Goal: Information Seeking & Learning: Learn about a topic

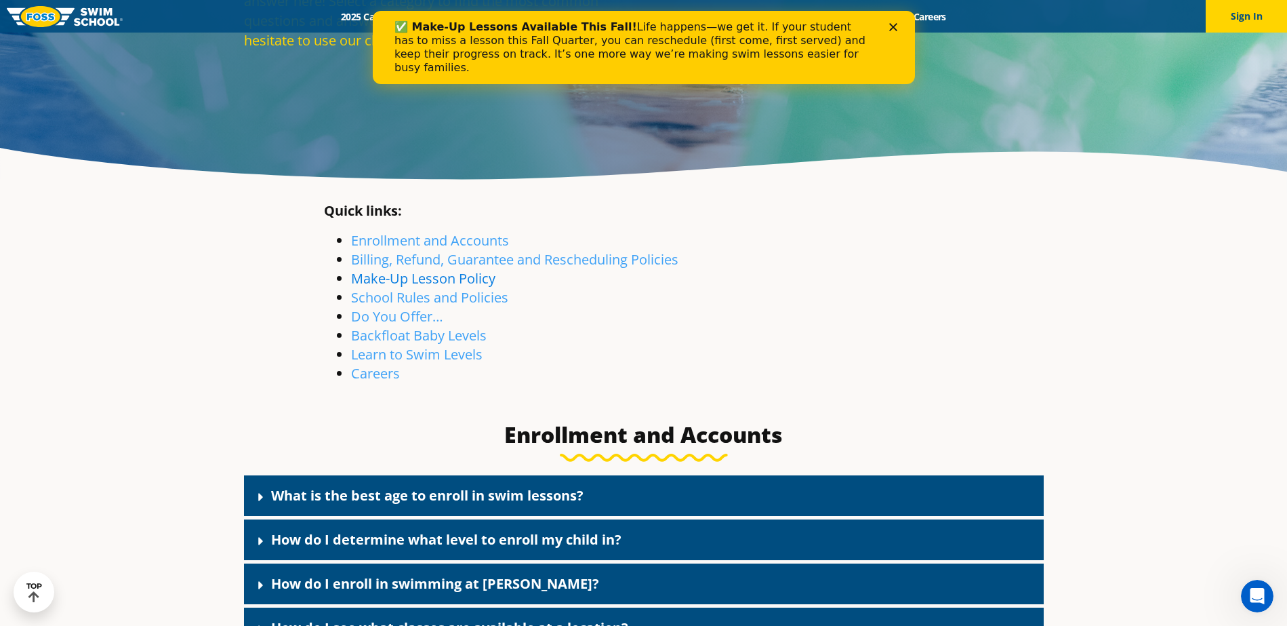
click at [430, 281] on link "Make-Up Lesson Policy" at bounding box center [423, 278] width 144 height 18
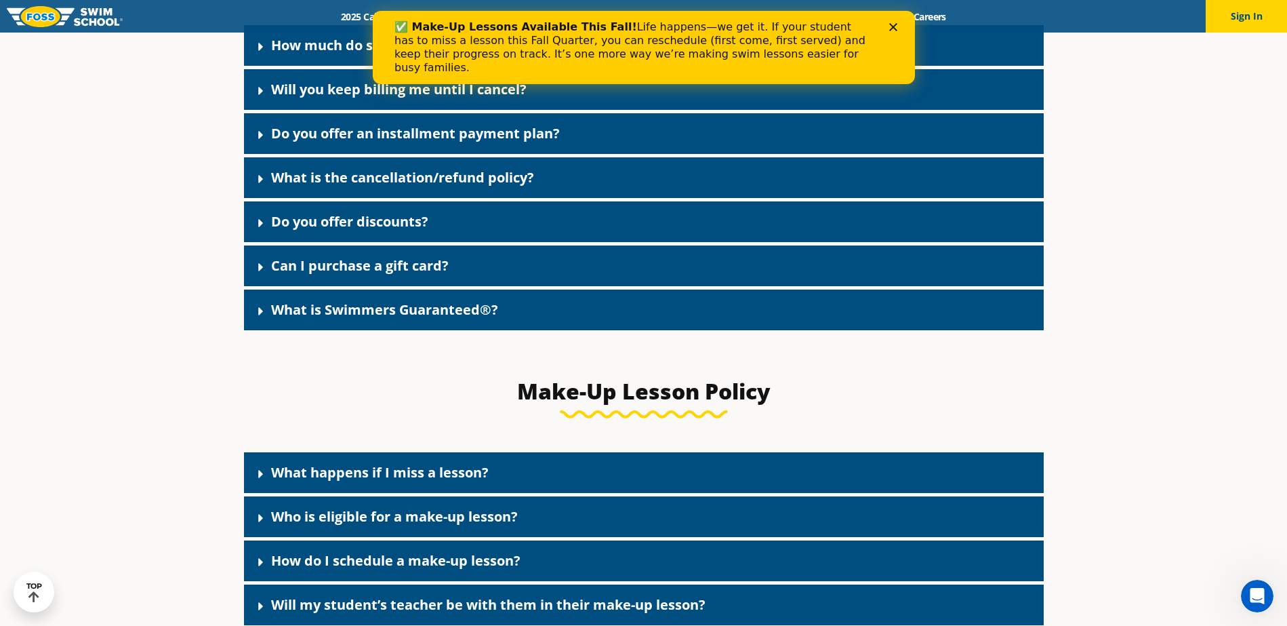
scroll to position [1609, 0]
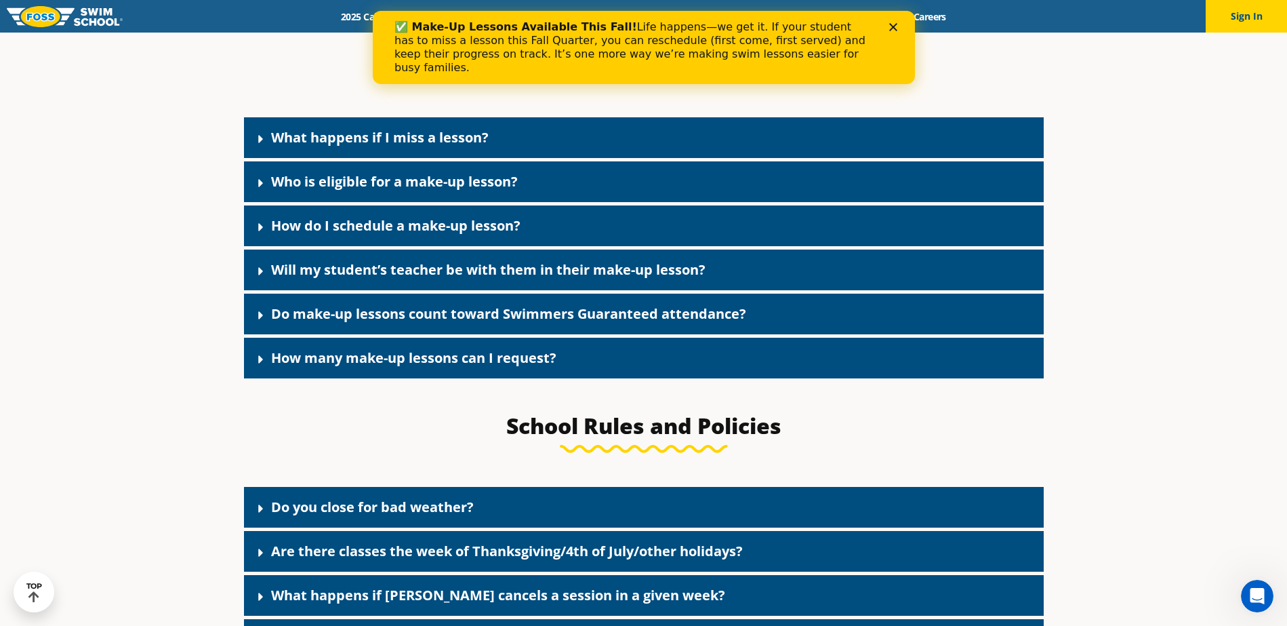
click at [368, 146] on link "What happens if I miss a lesson?" at bounding box center [380, 137] width 218 height 18
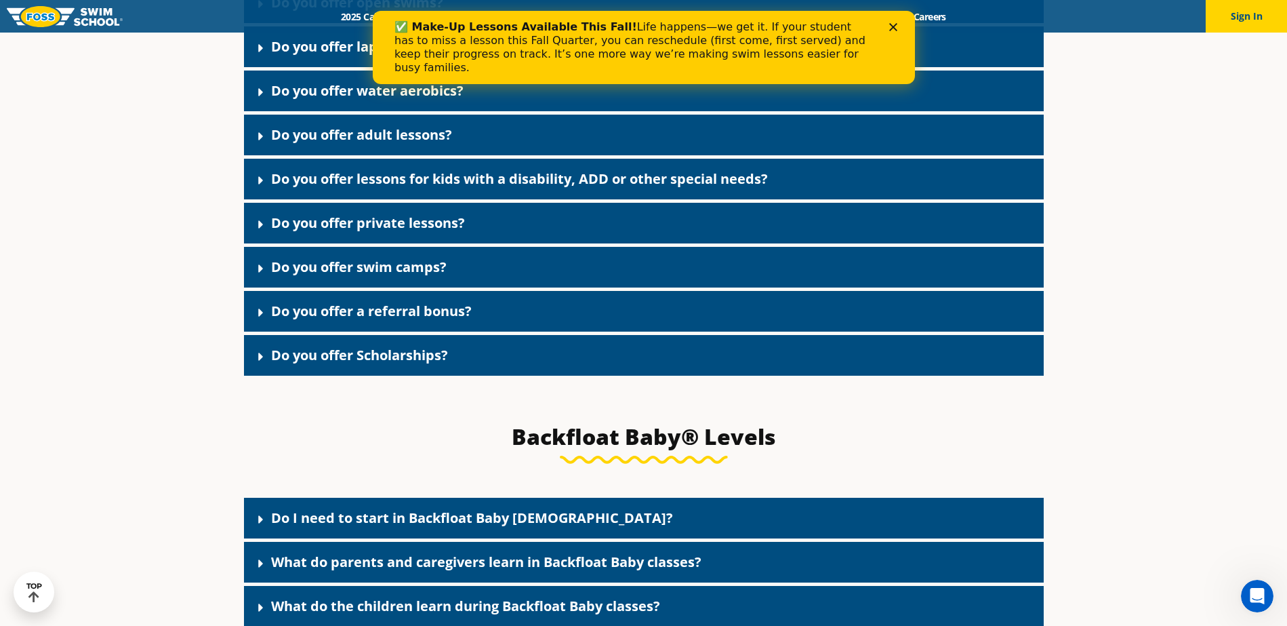
scroll to position [2910, 0]
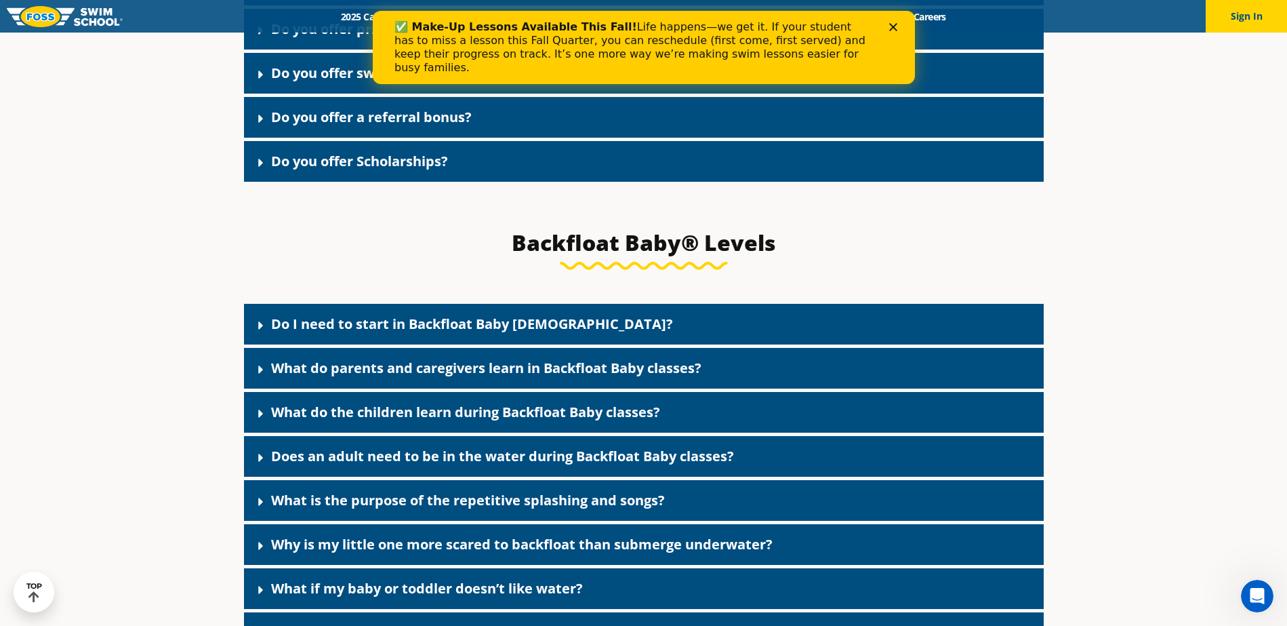
click at [421, 344] on div "Do I need to start in Backfloat Baby 1?" at bounding box center [644, 324] width 800 height 41
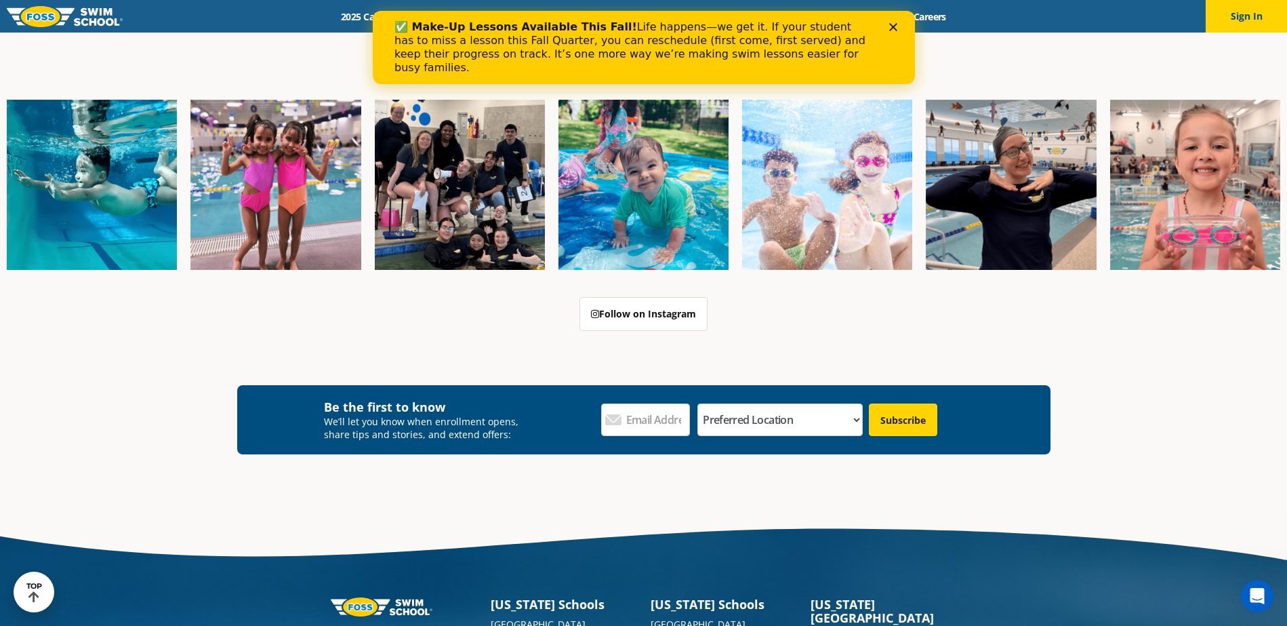
scroll to position [4700, 0]
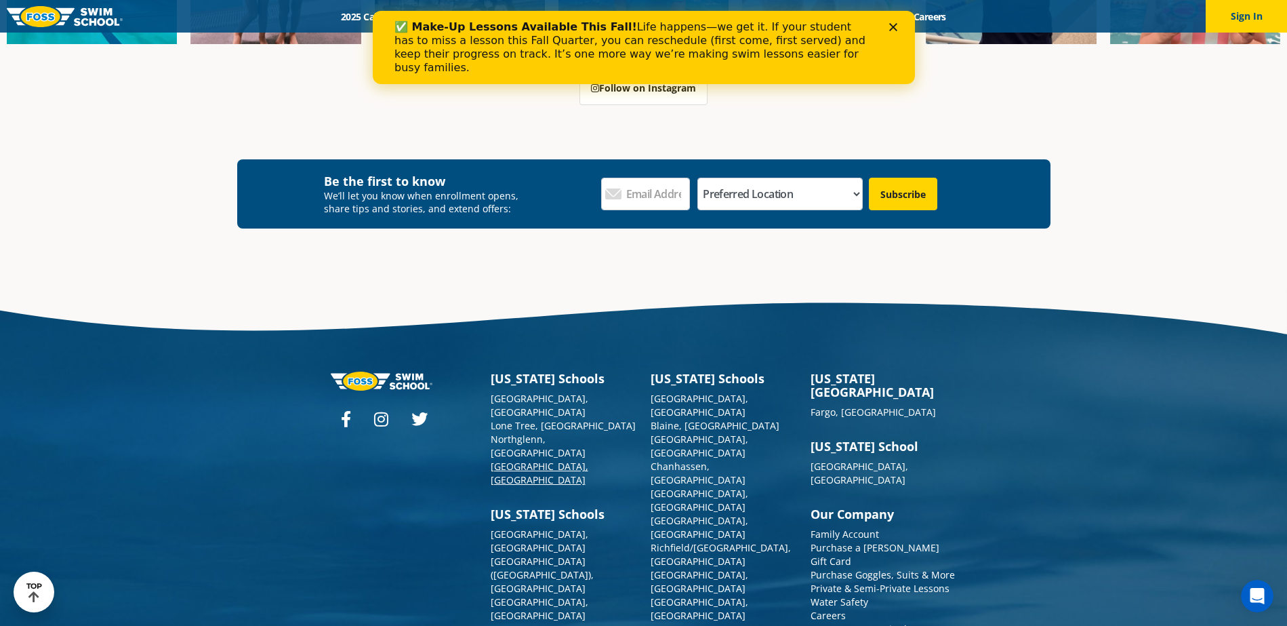
click at [517, 467] on link "[GEOGRAPHIC_DATA], [GEOGRAPHIC_DATA]" at bounding box center [540, 473] width 98 height 26
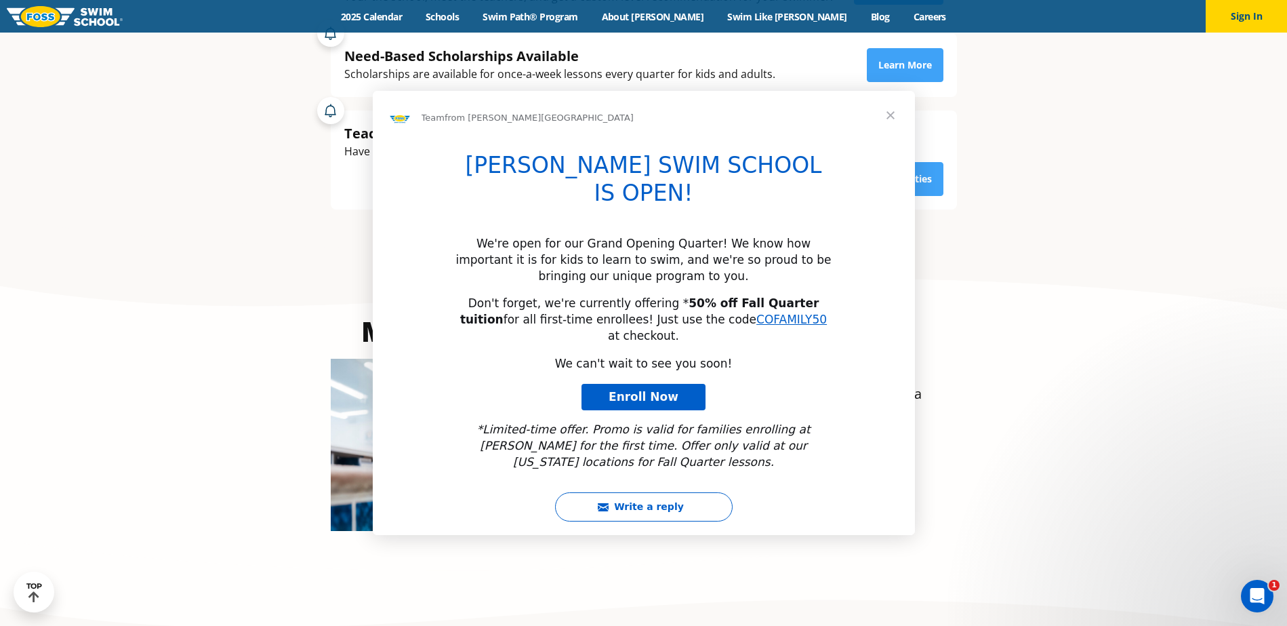
scroll to position [732, 0]
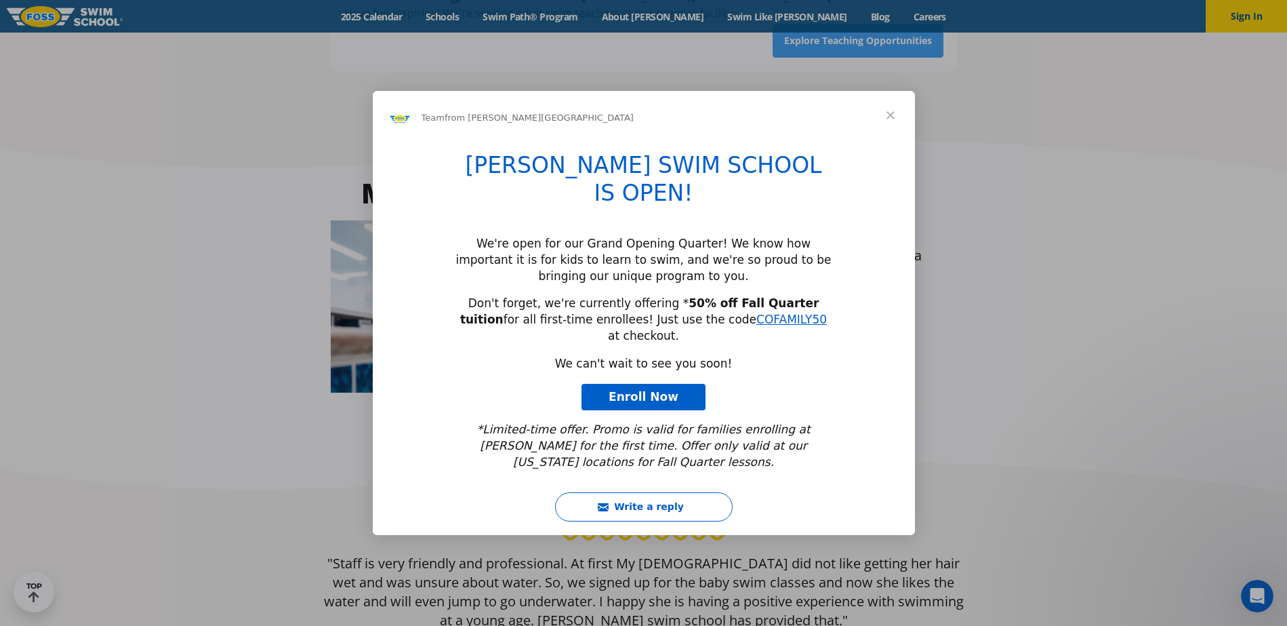
click at [890, 132] on span "Close" at bounding box center [890, 115] width 49 height 49
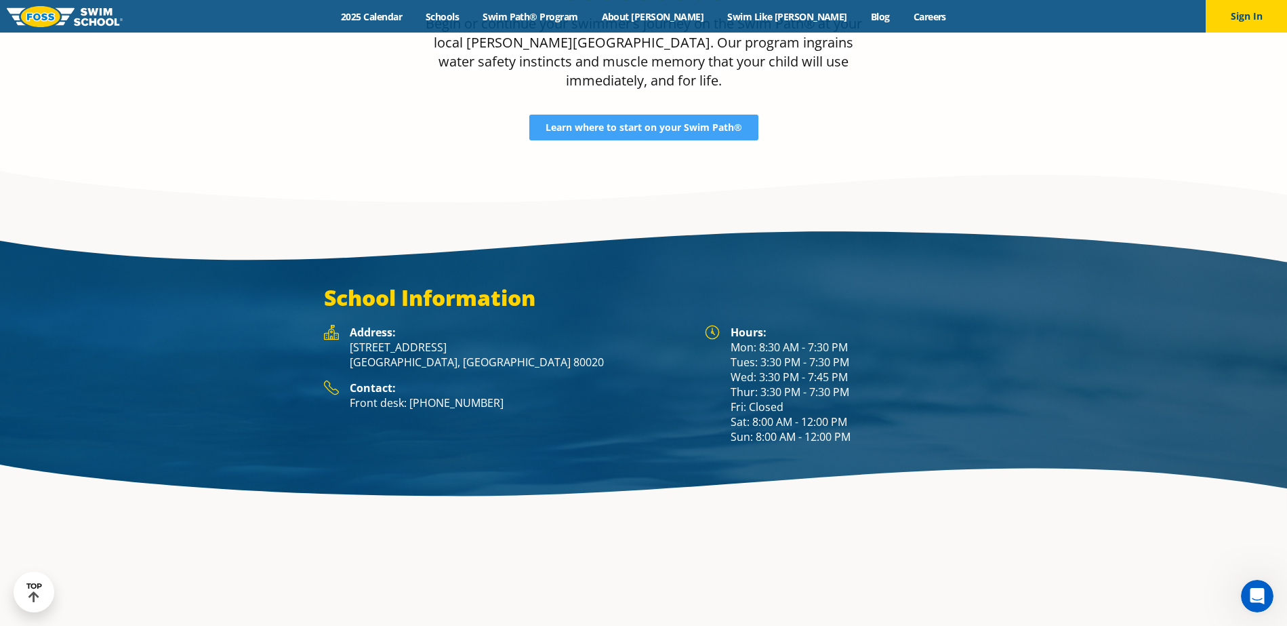
scroll to position [1933, 0]
